Goal: Navigation & Orientation: Find specific page/section

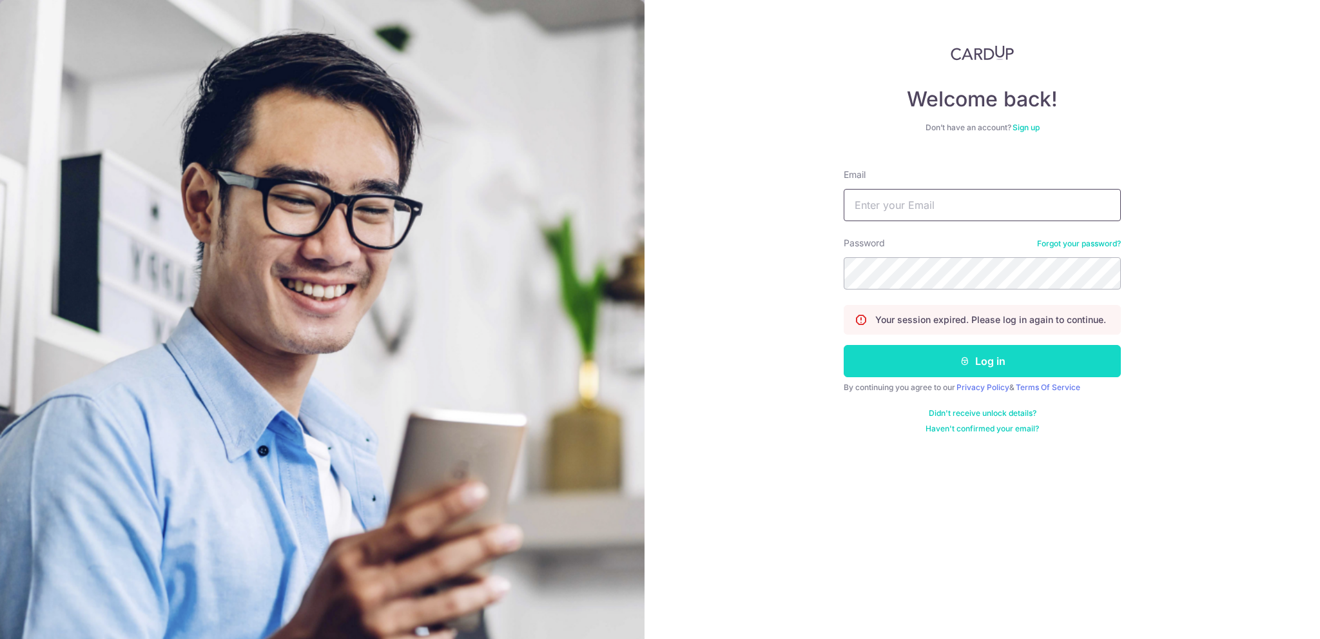
type input "[EMAIL_ADDRESS][PERSON_NAME][PERSON_NAME][DOMAIN_NAME]"
click at [984, 368] on button "Log in" at bounding box center [982, 361] width 277 height 32
